Goal: Transaction & Acquisition: Purchase product/service

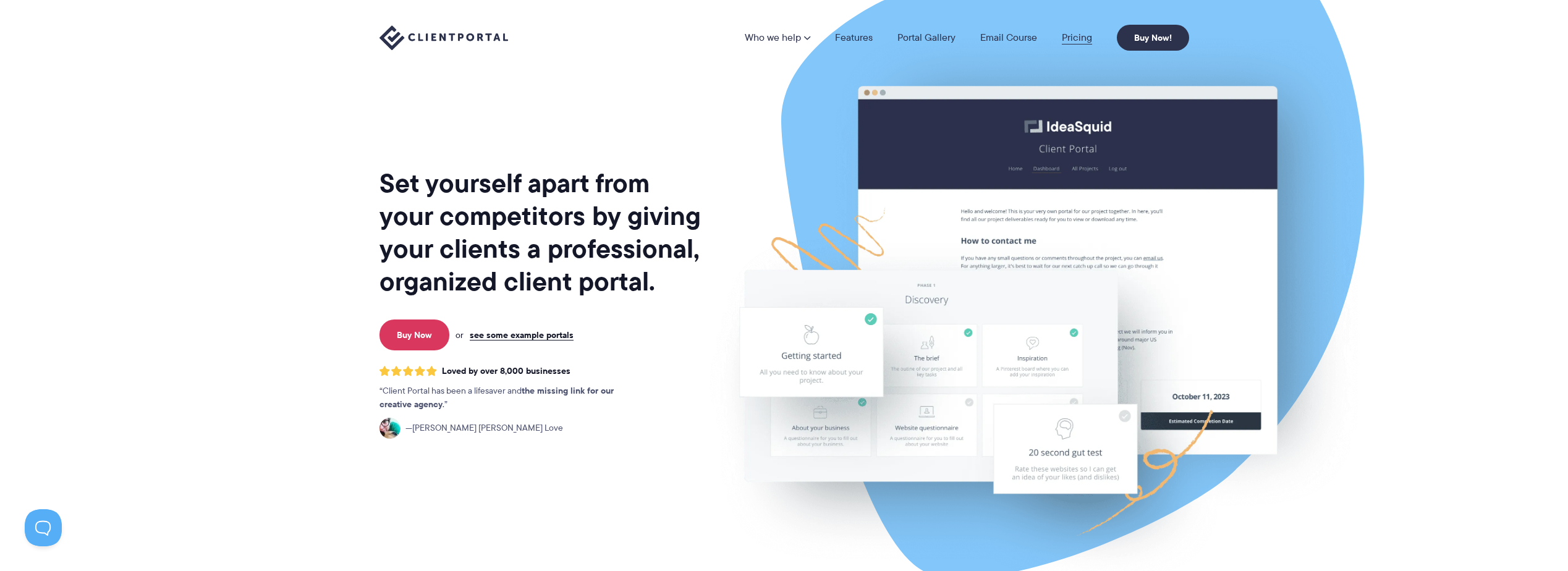
click at [1079, 35] on link "Pricing" at bounding box center [1076, 38] width 30 height 10
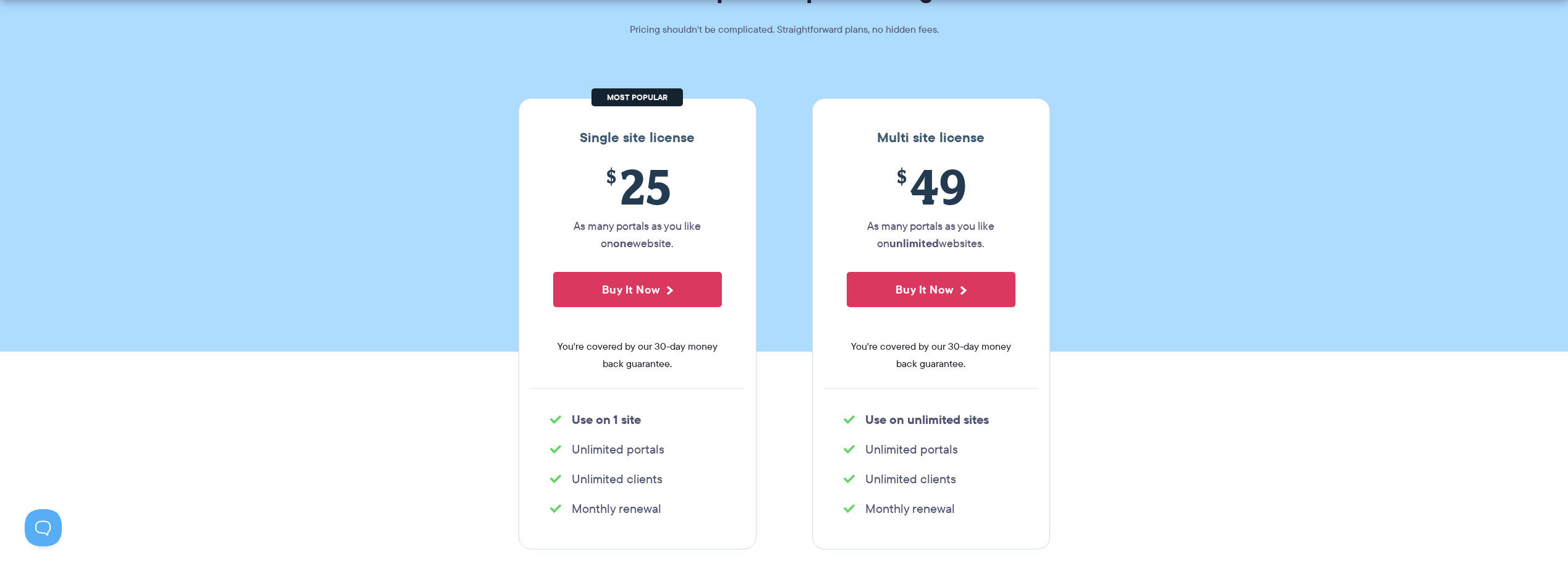
scroll to position [123, 0]
drag, startPoint x: 864, startPoint y: 216, endPoint x: 986, endPoint y: 239, distance: 124.1
click at [986, 239] on p "As many portals as you like on unlimited websites." at bounding box center [931, 234] width 169 height 35
drag, startPoint x: 568, startPoint y: 226, endPoint x: 699, endPoint y: 243, distance: 132.1
click at [699, 243] on p "As many portals as you like on one website." at bounding box center [637, 234] width 169 height 35
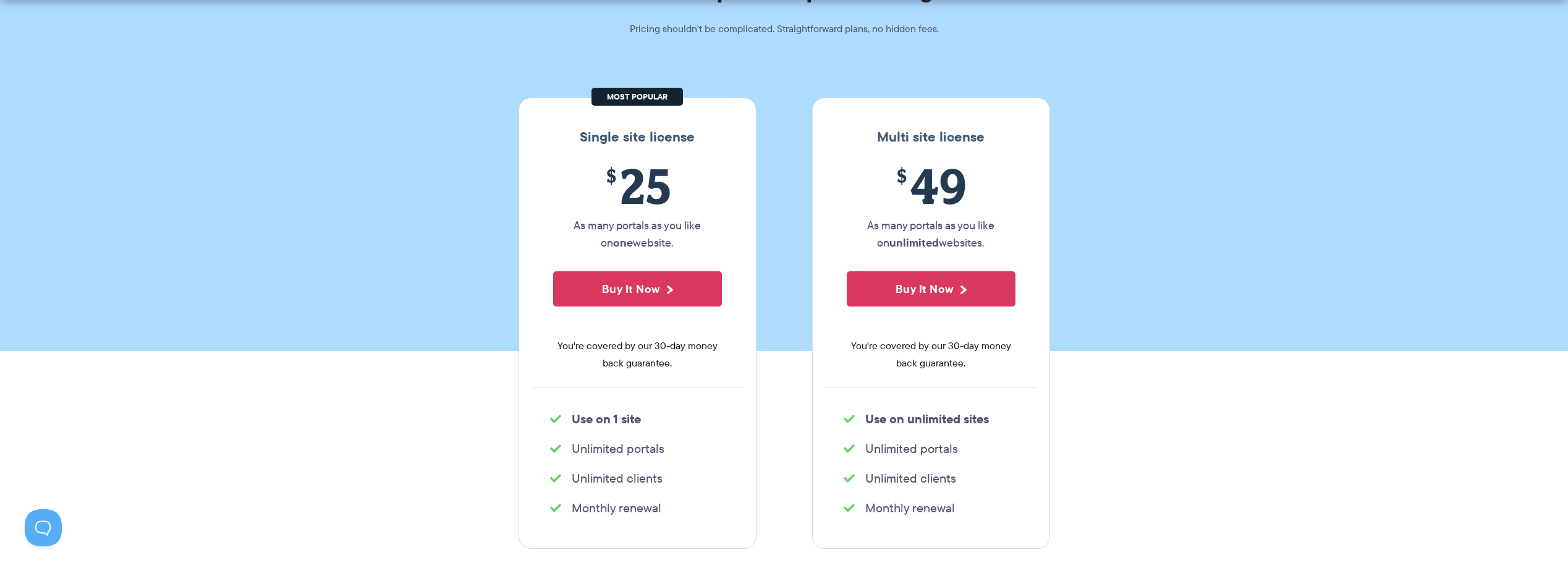
drag, startPoint x: 699, startPoint y: 243, endPoint x: 731, endPoint y: 254, distance: 33.8
click at [731, 254] on div "$ 25 As many portals as you like on one website. Buy It Now You're covered by o…" at bounding box center [638, 272] width 212 height 230
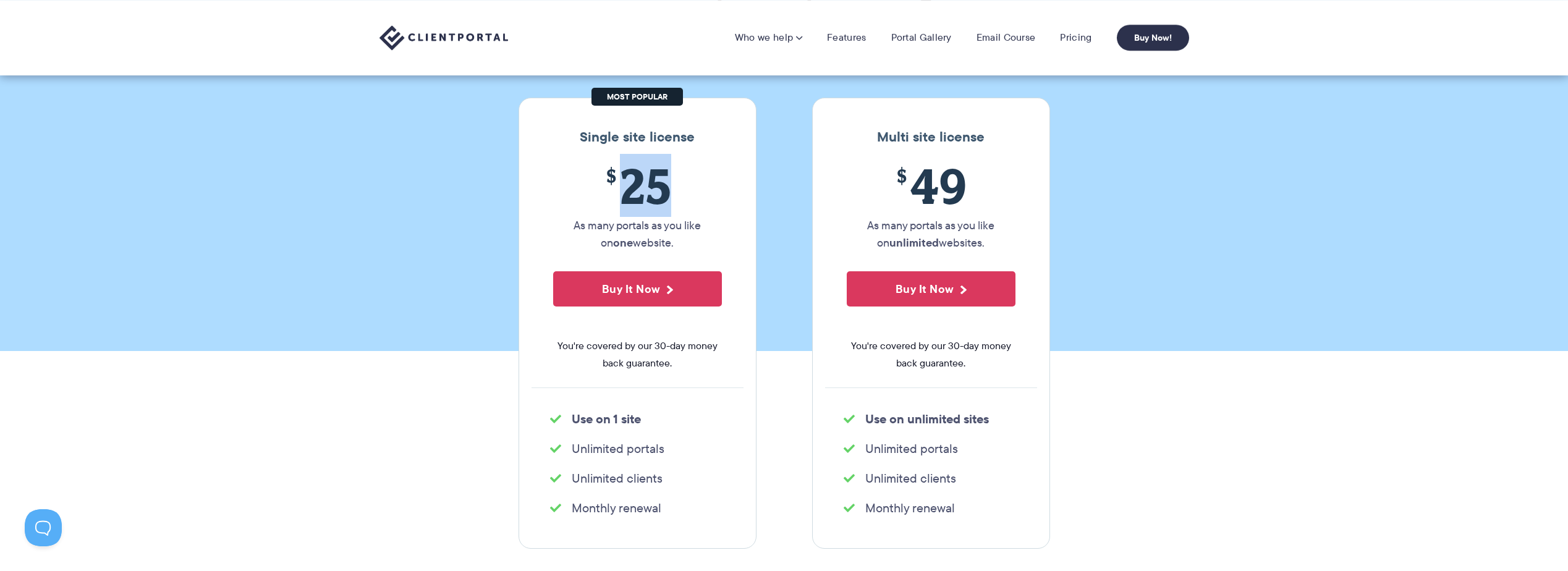
drag, startPoint x: 628, startPoint y: 182, endPoint x: 677, endPoint y: 177, distance: 49.3
click at [677, 177] on span "$ 25" at bounding box center [637, 185] width 169 height 56
copy span "25"
click at [628, 287] on button "Buy It Now" at bounding box center [637, 288] width 169 height 36
